Goal: Transaction & Acquisition: Purchase product/service

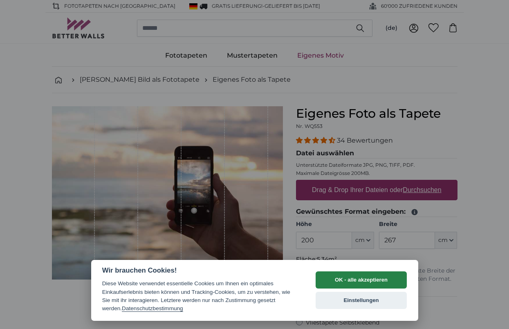
click at [347, 287] on button "OK - alle akzeptieren" at bounding box center [362, 279] width 92 height 17
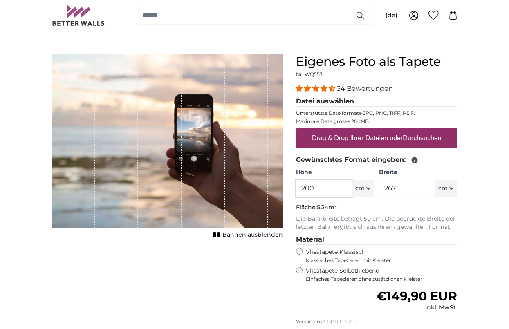
scroll to position [52, 0]
type input "255"
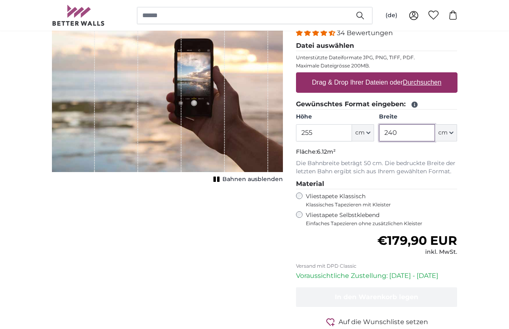
scroll to position [108, 0]
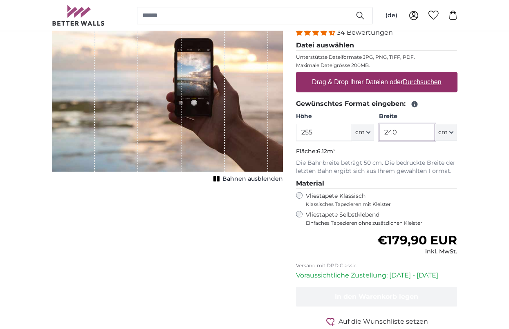
type input "240"
click at [429, 80] on u "Durchsuchen" at bounding box center [422, 81] width 38 height 7
click at [429, 74] on input "Drag & Drop Ihrer Dateien oder Durchsuchen" at bounding box center [376, 73] width 161 height 2
type input "**********"
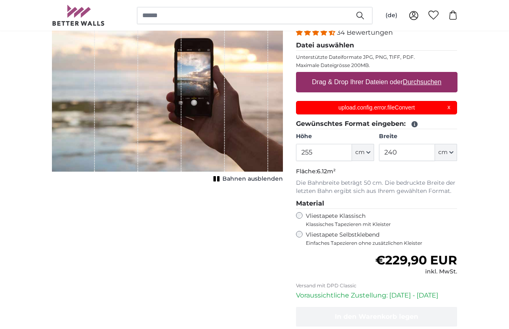
click at [428, 81] on u "Durchsuchen" at bounding box center [422, 81] width 38 height 7
click at [428, 74] on input "Drag & Drop Ihrer Dateien oder Durchsuchen" at bounding box center [376, 73] width 161 height 2
type input "**********"
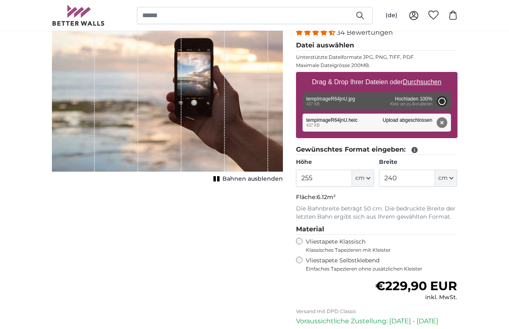
type input "188.9"
type input "153"
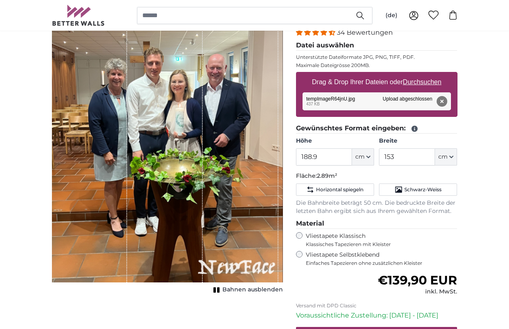
drag, startPoint x: 236, startPoint y: 246, endPoint x: 220, endPoint y: 246, distance: 16.8
click at [217, 246] on div "1 of 1" at bounding box center [241, 140] width 76 height 284
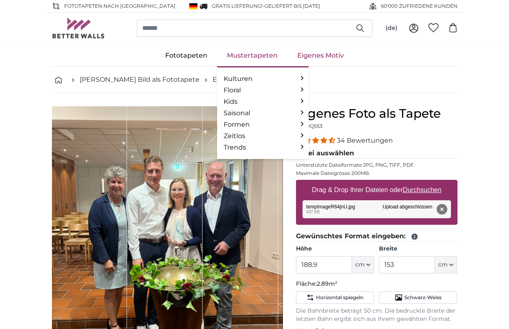
click at [250, 53] on link "Mustertapeten" at bounding box center [252, 55] width 70 height 21
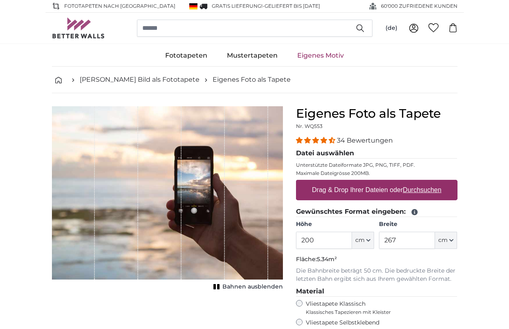
click at [432, 189] on u "Durchsuchen" at bounding box center [422, 189] width 38 height 7
click at [432, 182] on input "Drag & Drop Ihrer Dateien oder Durchsuchen" at bounding box center [376, 181] width 161 height 2
type input "**********"
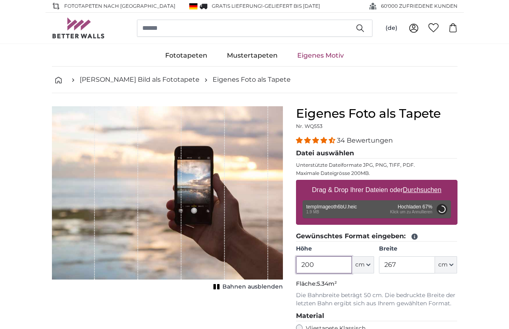
click at [341, 260] on input "200" at bounding box center [324, 264] width 56 height 17
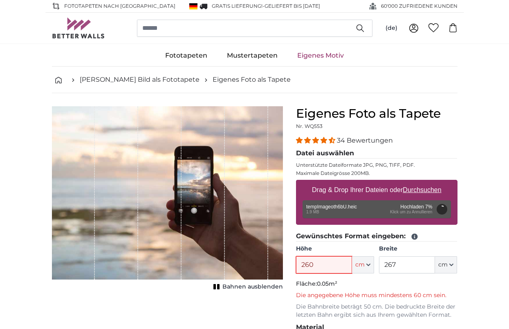
type input "260"
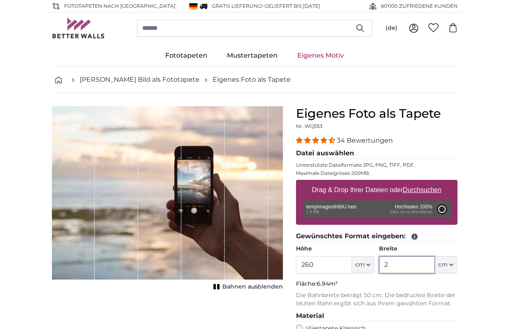
type input "24"
type input "200"
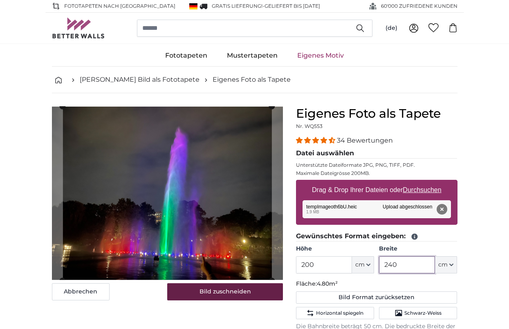
type input "240"
click at [265, 290] on button "Bild zuschneiden" at bounding box center [225, 291] width 116 height 17
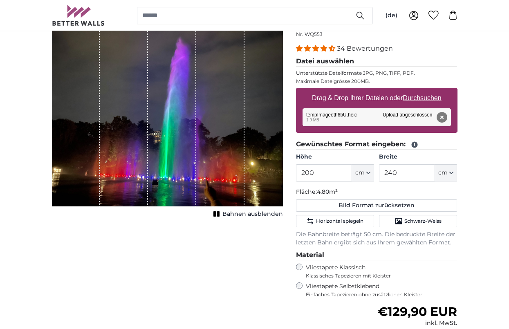
scroll to position [92, 0]
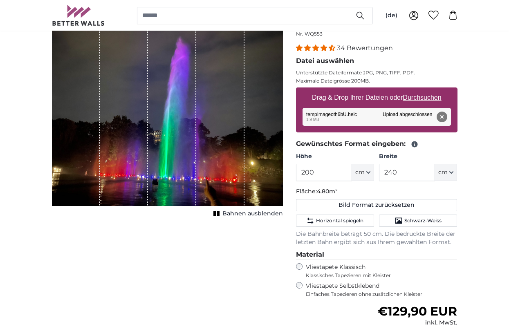
click at [168, 161] on div "1 of 1" at bounding box center [172, 110] width 48 height 193
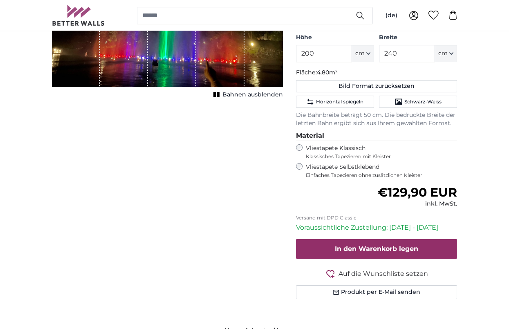
scroll to position [214, 0]
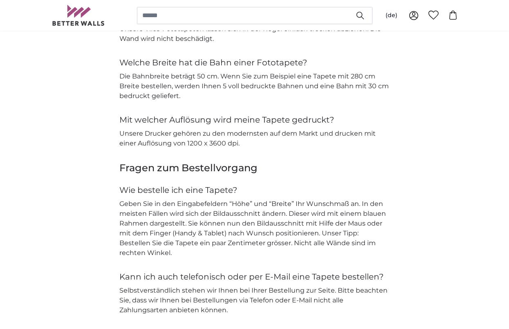
scroll to position [1721, 0]
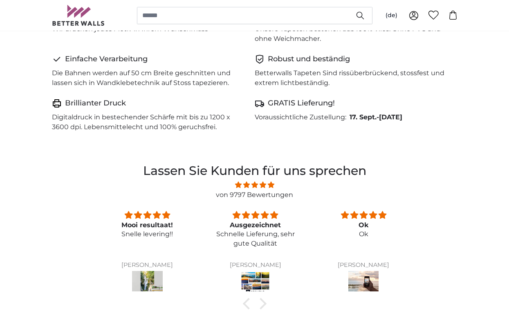
scroll to position [549, 0]
